Goal: Entertainment & Leisure: Consume media (video, audio)

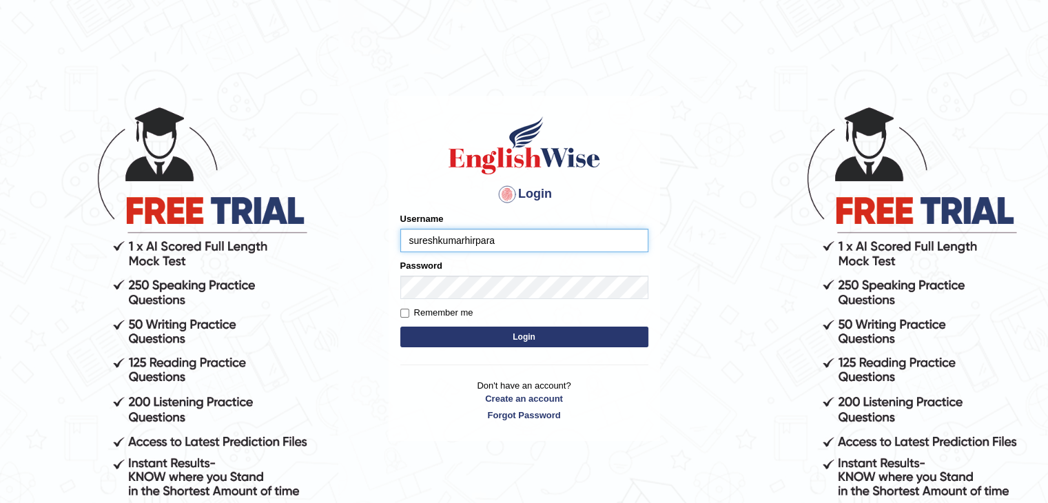
type input "sureshkumarhirpara"
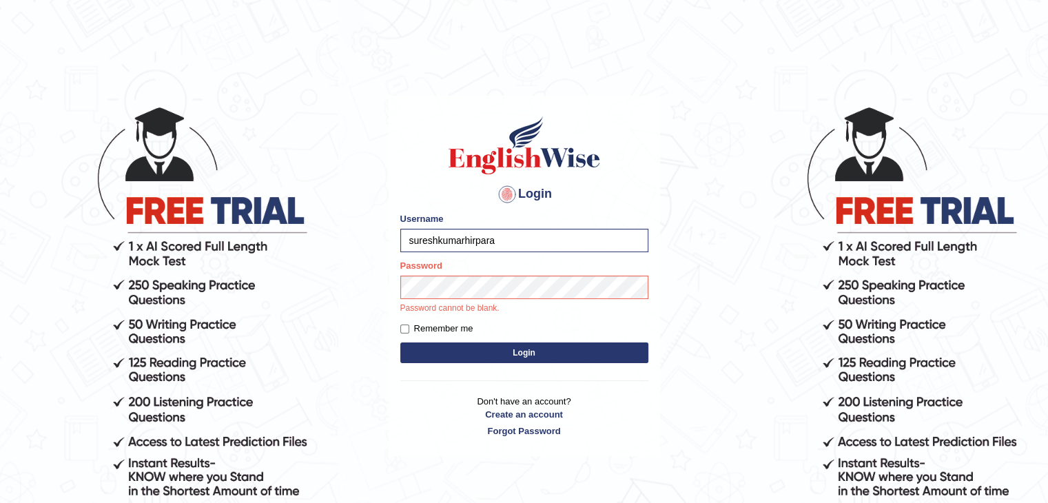
click at [521, 352] on div "Login Please fix the following errors: Username sureshkumarhirpara Password Pas…" at bounding box center [525, 276] width 272 height 360
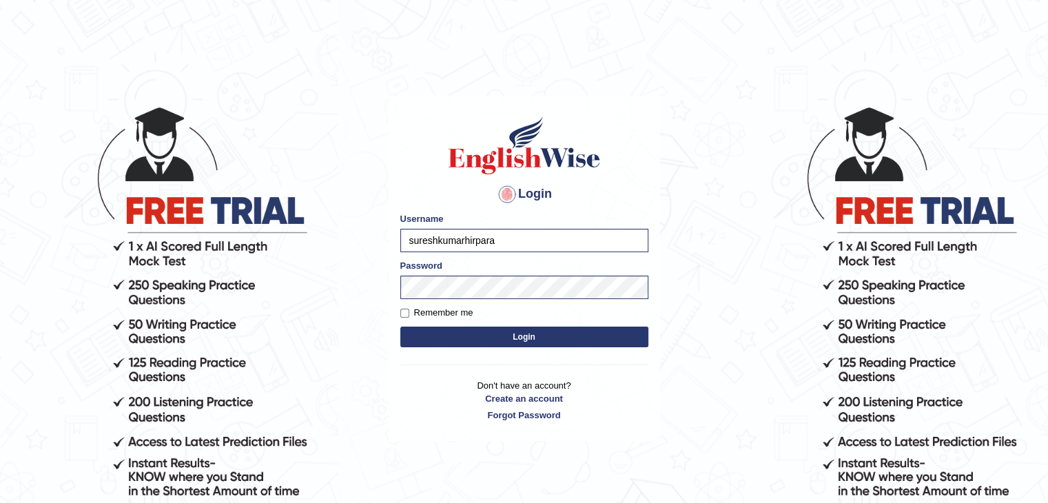
click at [515, 338] on button "Login" at bounding box center [524, 337] width 248 height 21
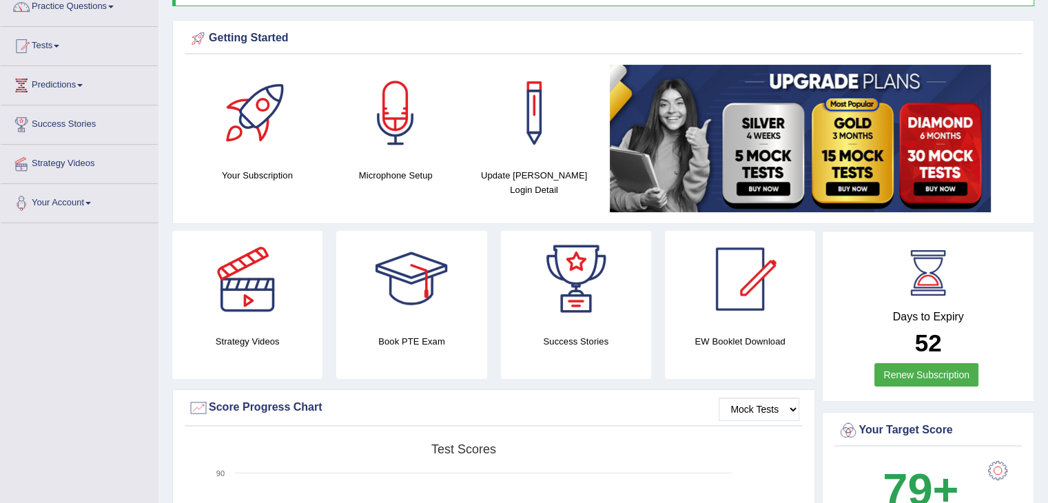
scroll to position [124, 0]
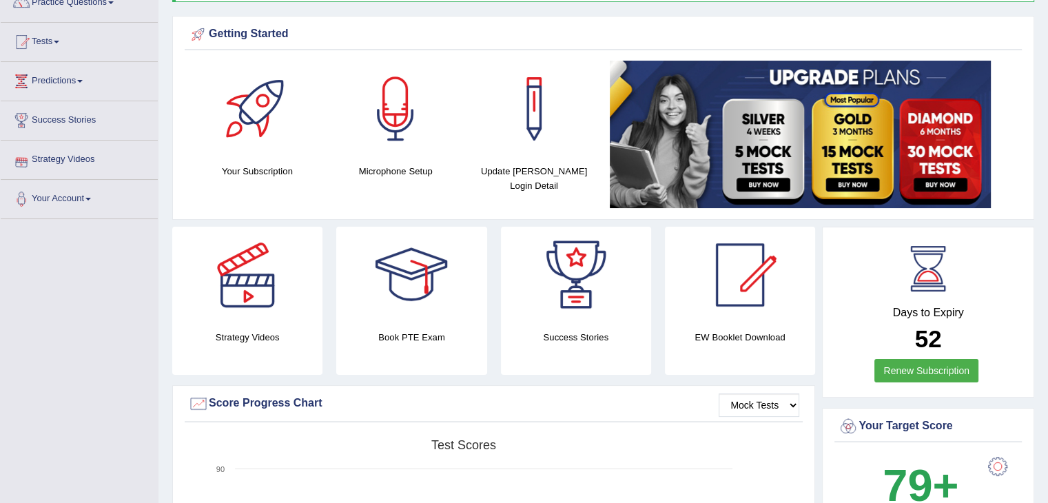
click at [79, 156] on link "Strategy Videos" at bounding box center [79, 158] width 157 height 34
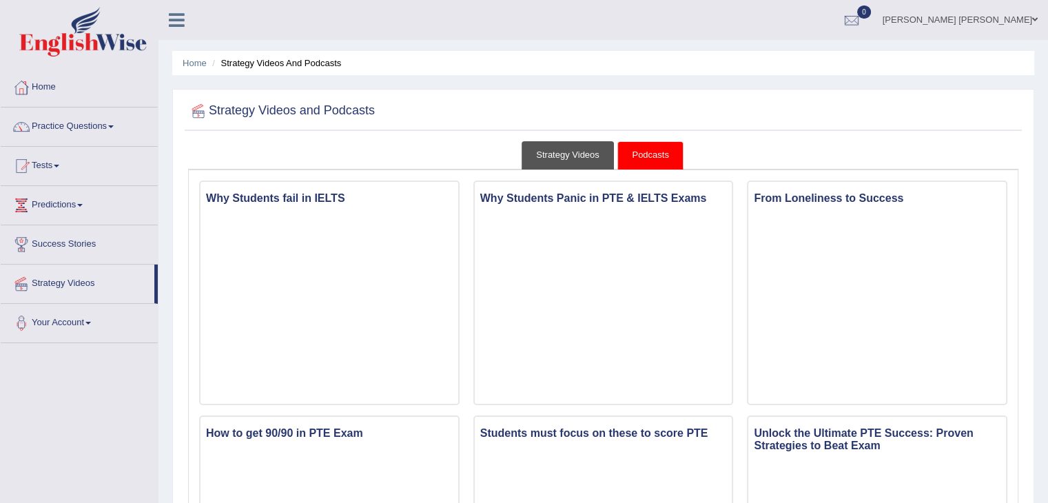
click at [562, 154] on link "Strategy Videos" at bounding box center [568, 155] width 92 height 28
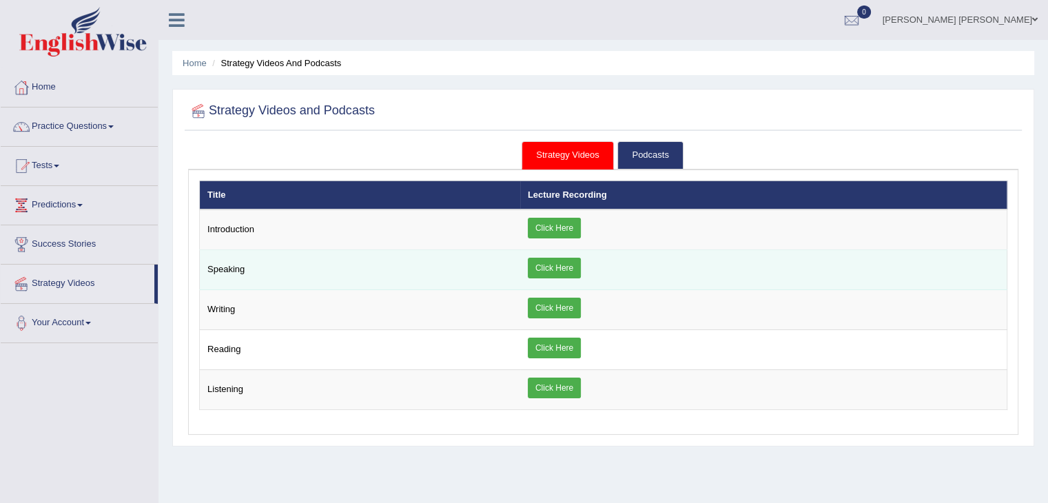
click at [557, 265] on link "Click Here" at bounding box center [554, 268] width 53 height 21
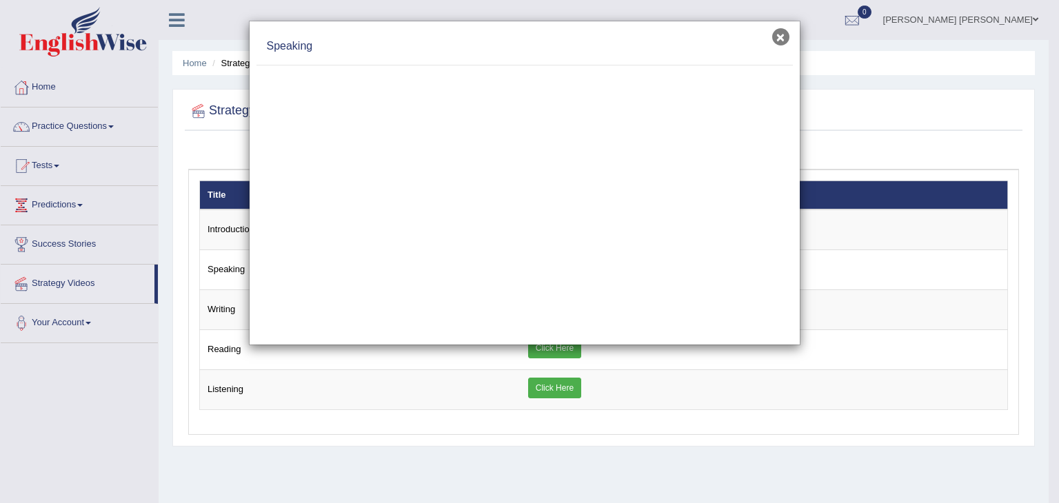
click at [777, 41] on button "×" at bounding box center [780, 36] width 17 height 17
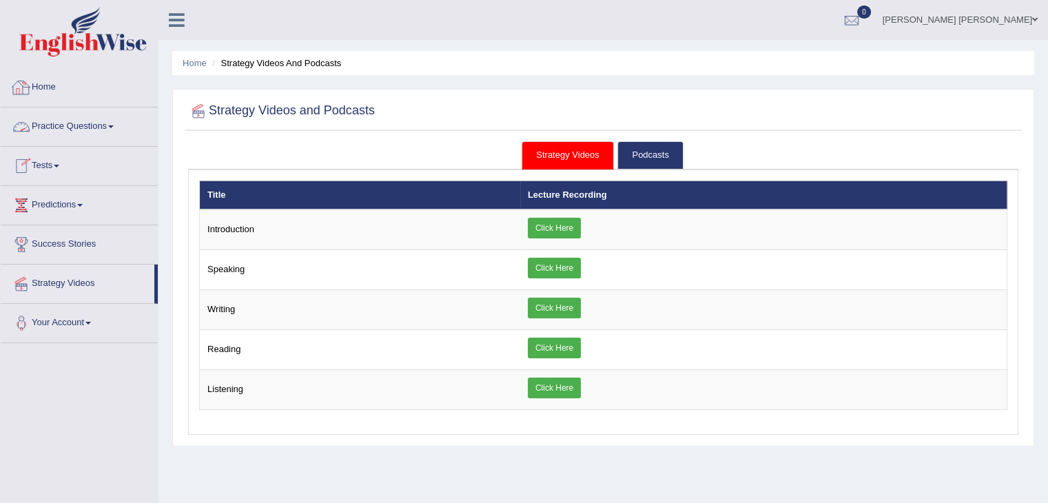
click at [59, 89] on link "Home" at bounding box center [79, 85] width 157 height 34
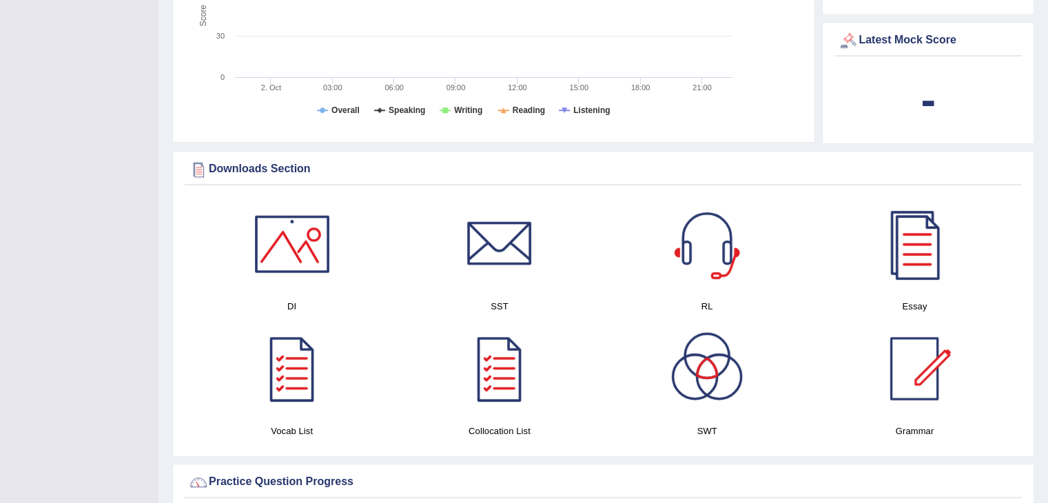
scroll to position [558, 0]
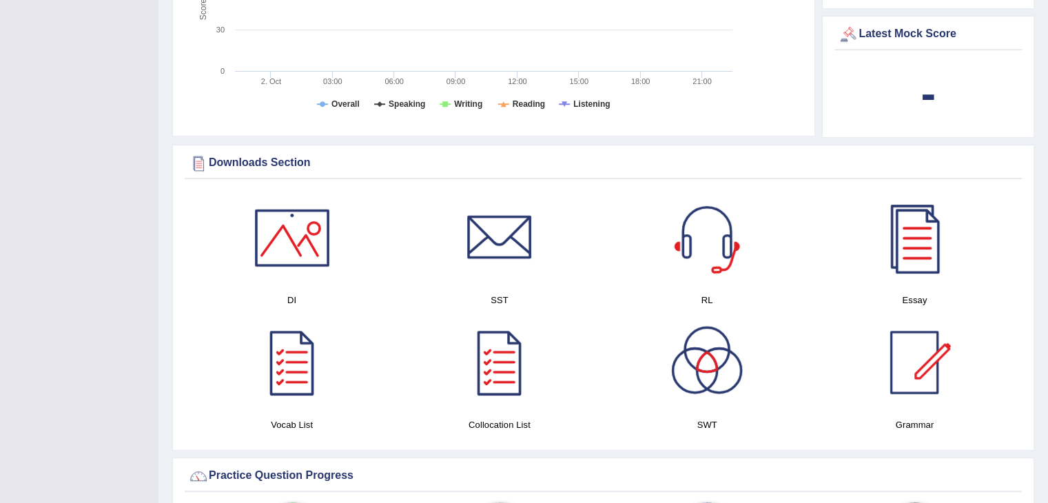
click at [281, 245] on div at bounding box center [292, 238] width 96 height 96
click at [500, 241] on div at bounding box center [499, 238] width 96 height 96
click at [716, 238] on div at bounding box center [707, 238] width 96 height 96
click at [902, 230] on div at bounding box center [914, 238] width 96 height 96
click at [904, 350] on div at bounding box center [914, 362] width 96 height 96
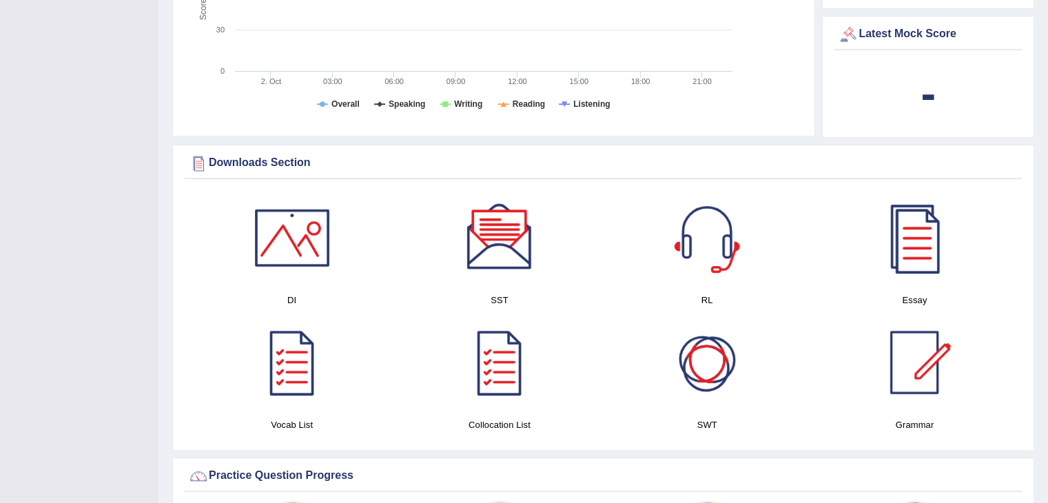
click at [706, 362] on div at bounding box center [707, 362] width 96 height 96
click at [285, 363] on div at bounding box center [292, 362] width 96 height 96
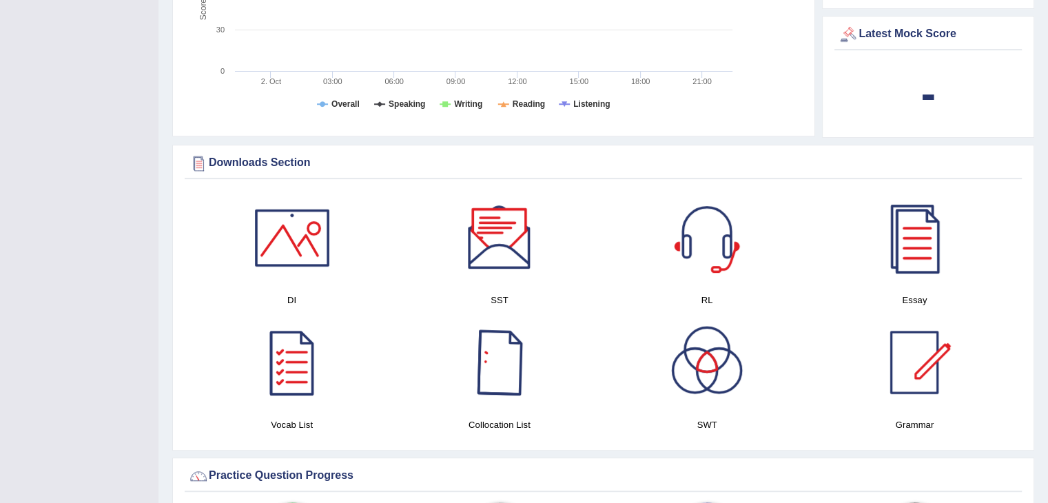
click at [500, 356] on div at bounding box center [499, 362] width 96 height 96
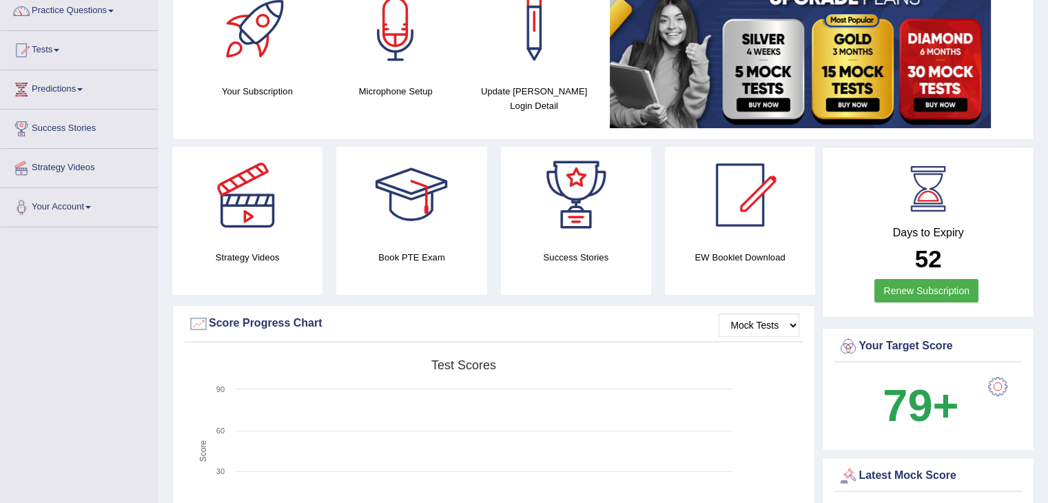
scroll to position [112, 0]
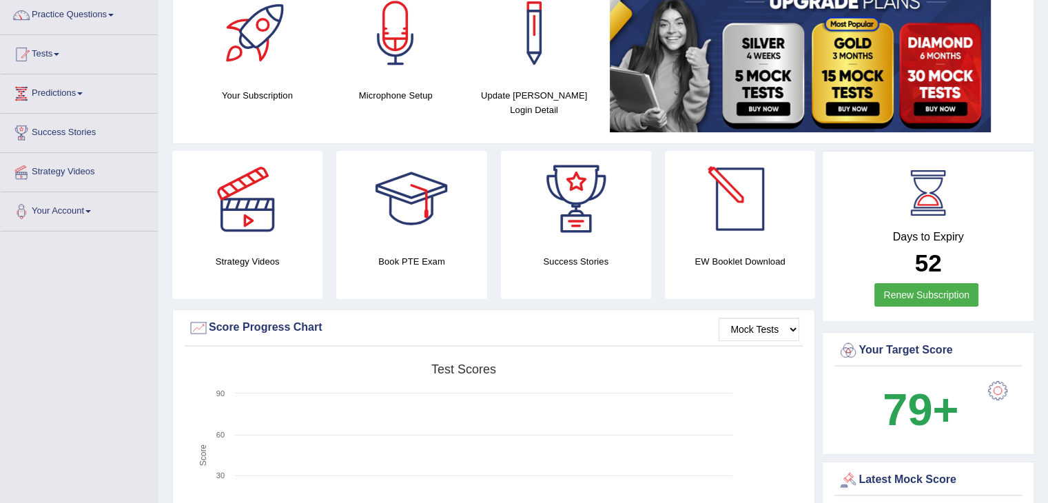
click at [726, 199] on div at bounding box center [740, 199] width 96 height 96
